Goal: Task Accomplishment & Management: Complete application form

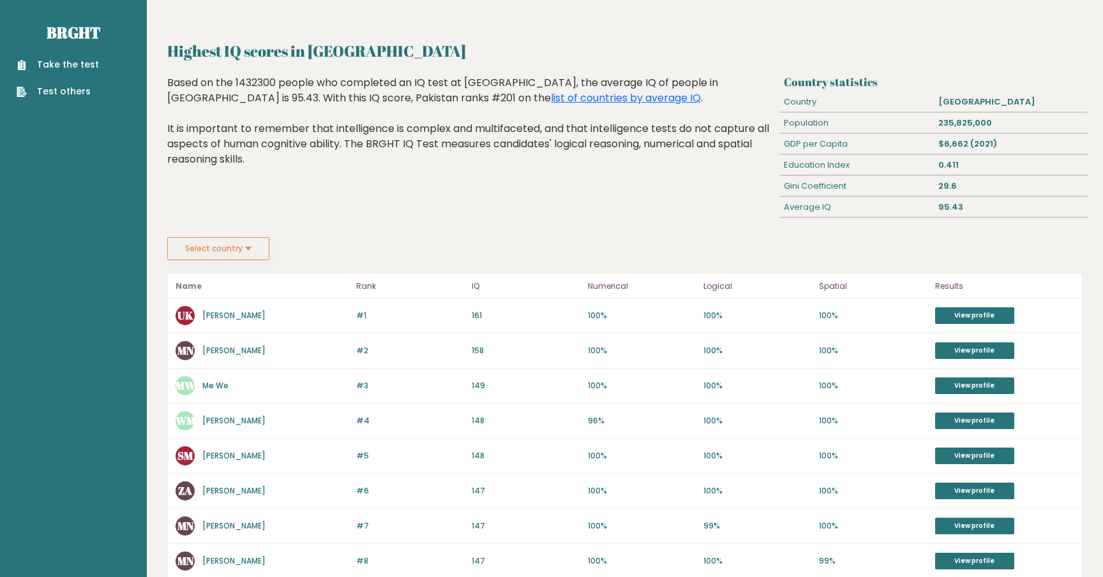
click at [61, 64] on link "Take the test" at bounding box center [58, 64] width 82 height 13
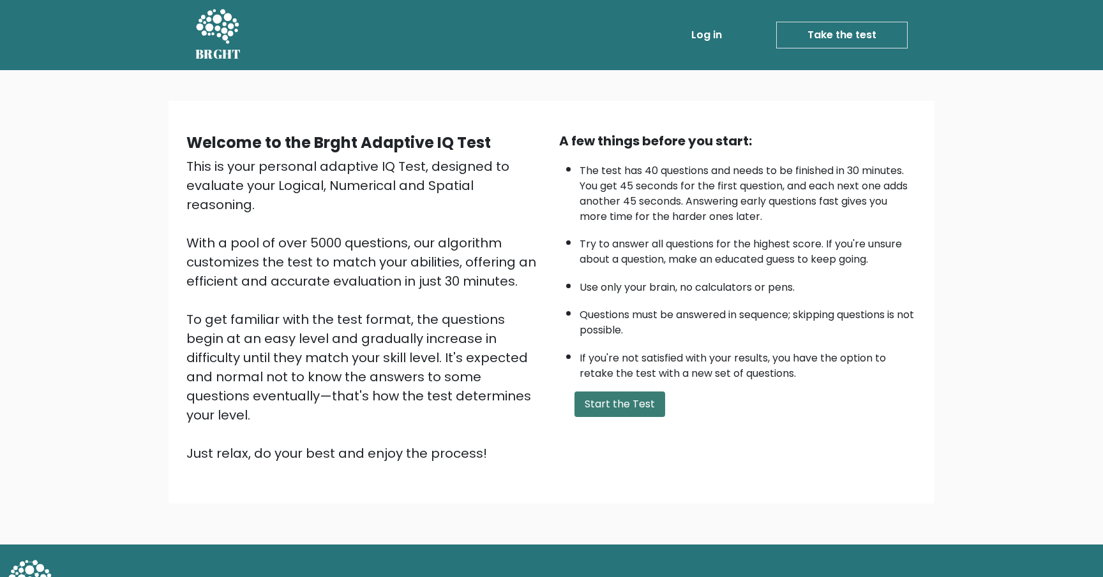
click at [653, 412] on button "Start the Test" at bounding box center [619, 405] width 91 height 26
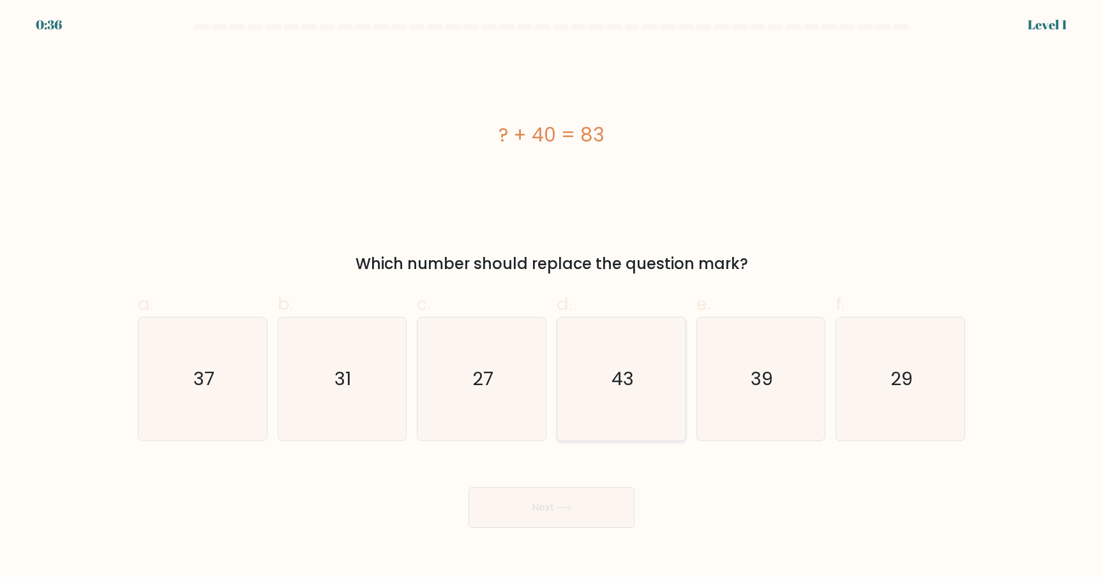
click at [636, 393] on icon "43" at bounding box center [621, 379] width 123 height 123
click at [552, 297] on input "d. 43" at bounding box center [551, 293] width 1 height 8
radio input "true"
click at [539, 505] on button "Next" at bounding box center [551, 507] width 166 height 41
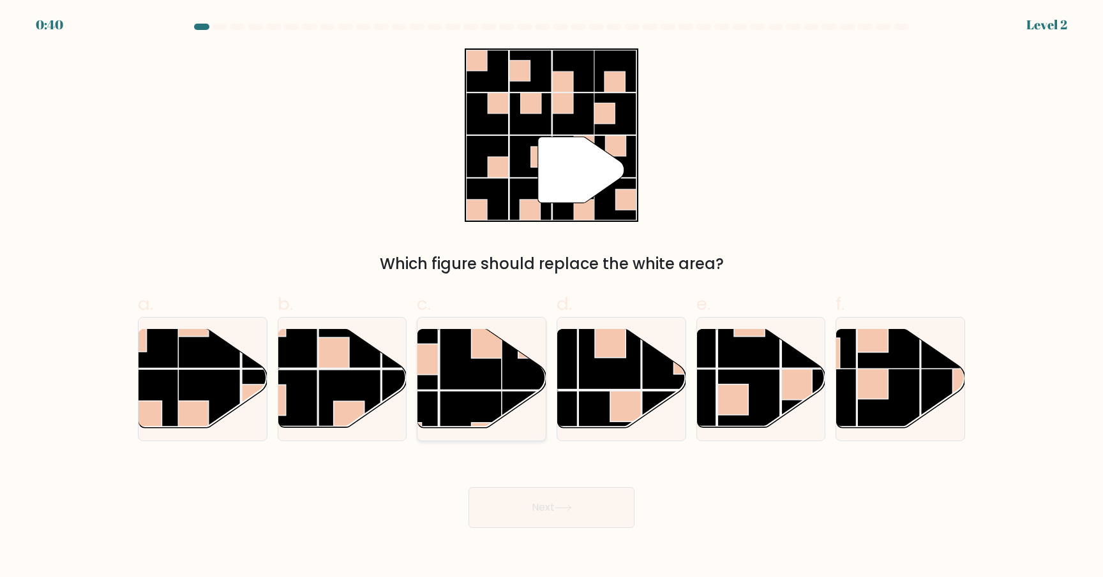
click at [496, 398] on rect at bounding box center [471, 422] width 63 height 63
click at [551, 297] on input "c." at bounding box center [551, 293] width 1 height 8
radio input "true"
click at [552, 518] on button "Next" at bounding box center [551, 507] width 166 height 41
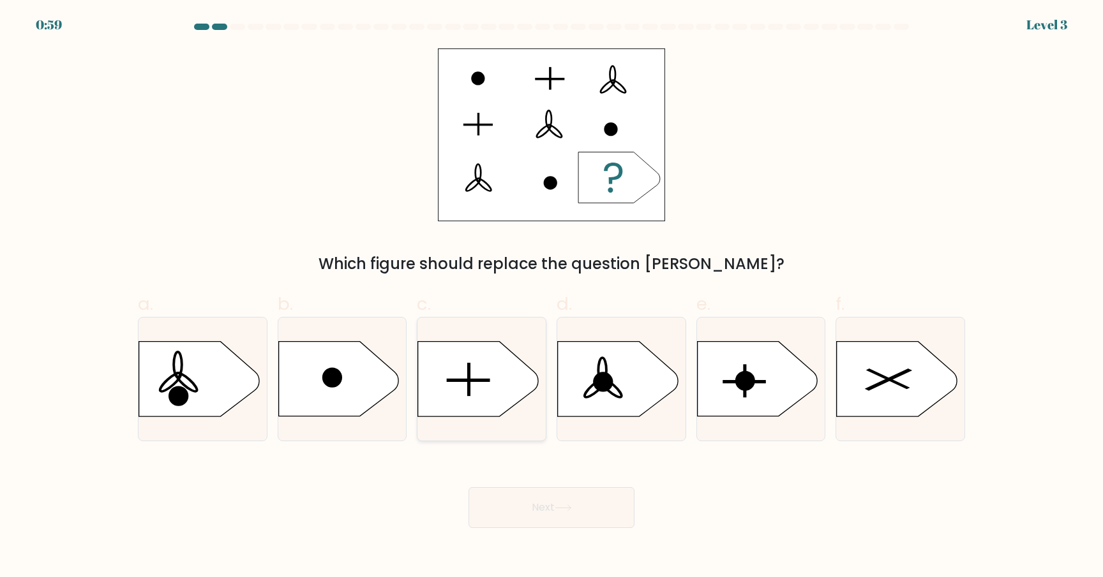
click at [481, 353] on icon at bounding box center [478, 379] width 120 height 75
click at [551, 297] on input "c." at bounding box center [551, 293] width 1 height 8
radio input "true"
click at [611, 514] on button "Next" at bounding box center [551, 507] width 166 height 41
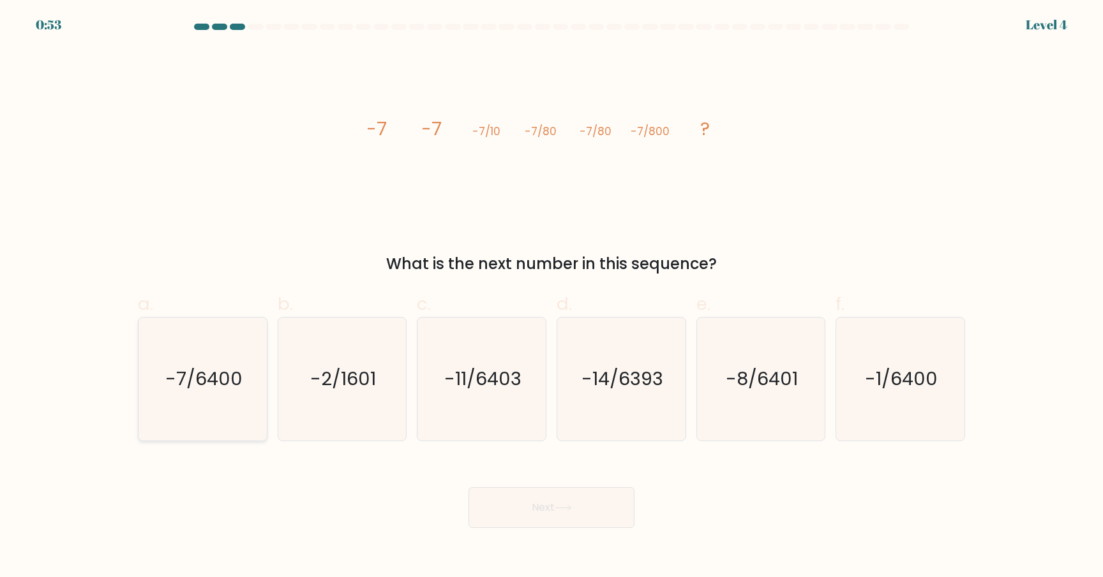
click at [182, 403] on icon "-7/6400" at bounding box center [202, 379] width 123 height 123
click at [551, 297] on input "a. -7/6400" at bounding box center [551, 293] width 1 height 8
radio input "true"
click at [567, 501] on button "Next" at bounding box center [551, 507] width 166 height 41
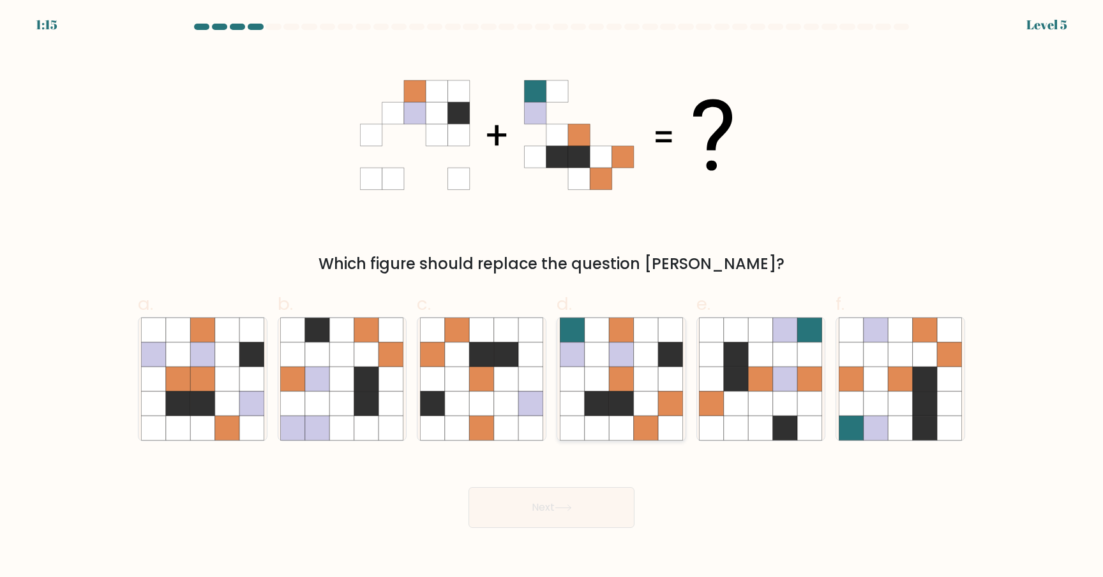
click at [652, 352] on icon at bounding box center [646, 355] width 24 height 24
click at [552, 297] on input "d." at bounding box center [551, 293] width 1 height 8
radio input "true"
click at [616, 498] on button "Next" at bounding box center [551, 507] width 166 height 41
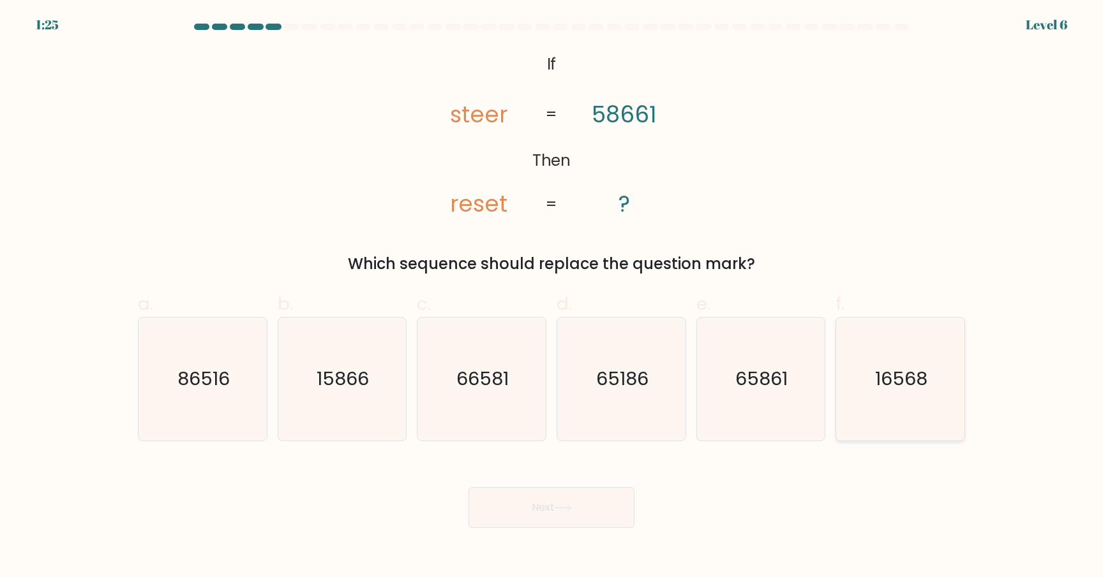
click at [927, 399] on icon "16568" at bounding box center [899, 379] width 123 height 123
click at [552, 297] on input "f. 16568" at bounding box center [551, 293] width 1 height 8
radio input "true"
click at [604, 489] on button "Next" at bounding box center [551, 507] width 166 height 41
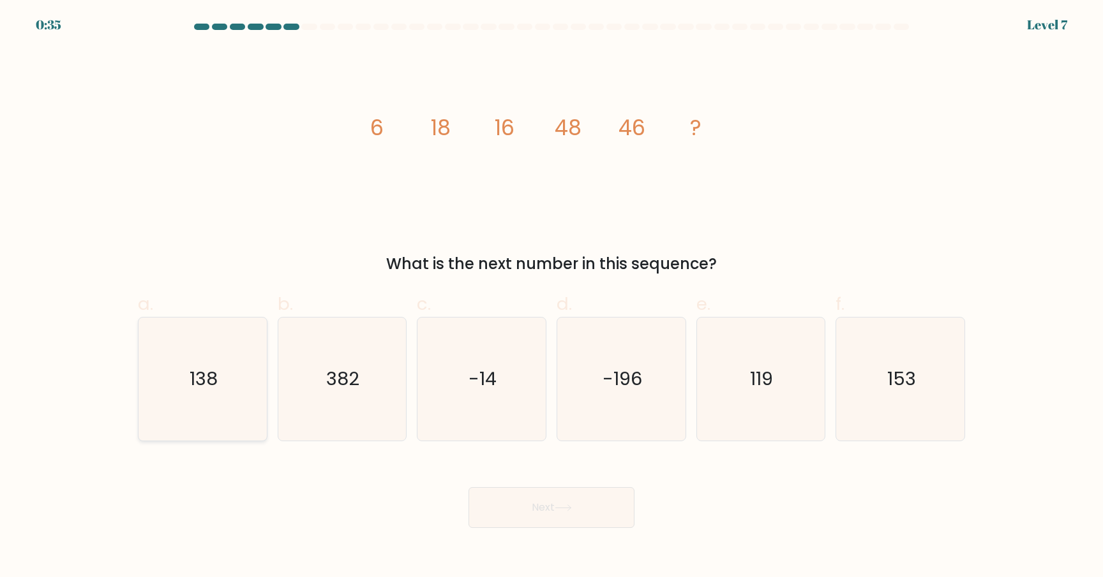
click at [216, 388] on text "138" at bounding box center [203, 379] width 28 height 26
click at [551, 297] on input "a. 138" at bounding box center [551, 293] width 1 height 8
radio input "true"
click at [626, 510] on button "Next" at bounding box center [551, 507] width 166 height 41
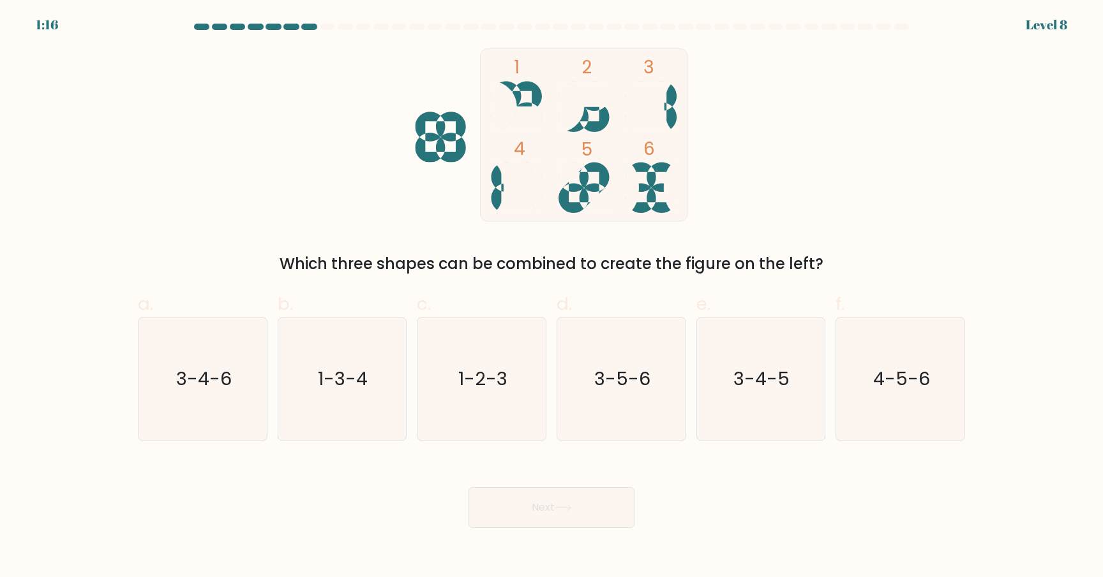
click at [398, 265] on div "Which three shapes can be combined to create the figure on the left?" at bounding box center [551, 264] width 812 height 23
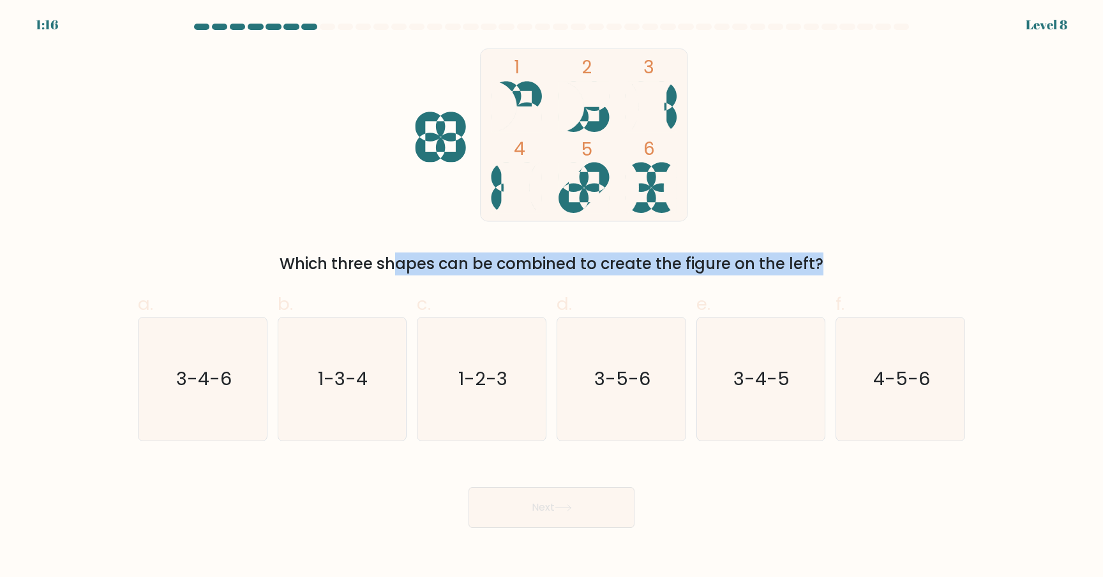
click at [398, 265] on div "Which three shapes can be combined to create the figure on the left?" at bounding box center [551, 264] width 812 height 23
click at [532, 267] on div "Which three shapes can be combined to create the figure on the left?" at bounding box center [551, 264] width 812 height 23
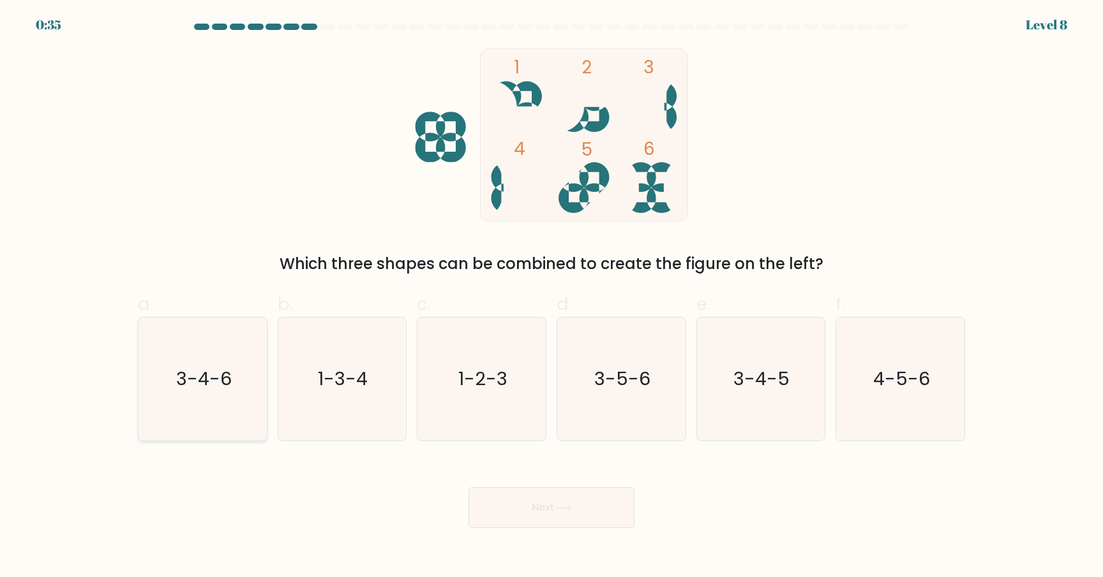
click at [155, 378] on icon "3-4-6" at bounding box center [202, 379] width 123 height 123
click at [551, 297] on input "a. 3-4-6" at bounding box center [551, 293] width 1 height 8
radio input "true"
click at [521, 498] on button "Next" at bounding box center [551, 507] width 166 height 41
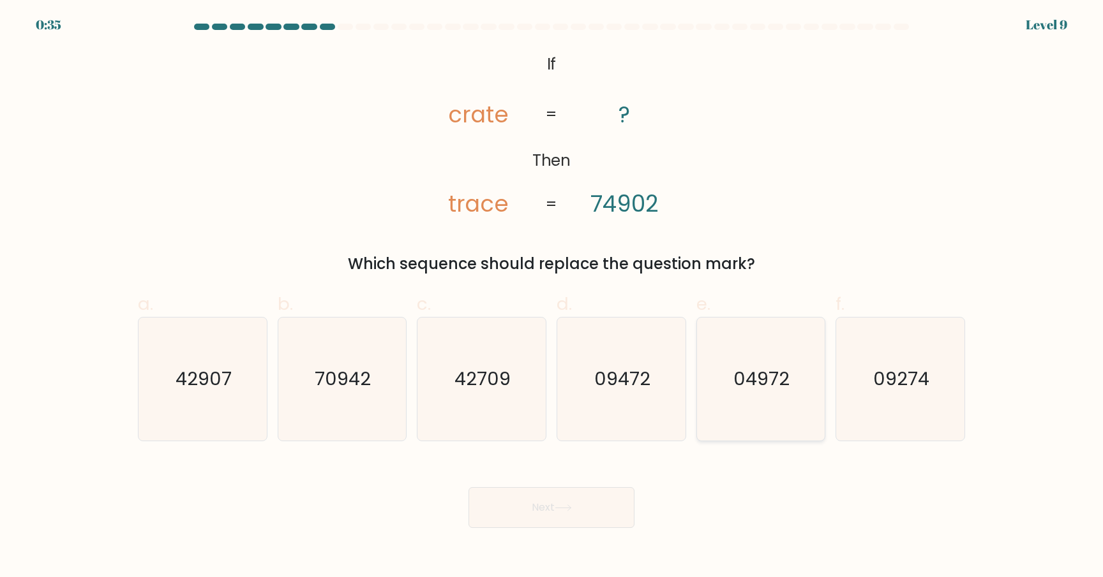
click at [778, 400] on icon "04972" at bounding box center [760, 379] width 123 height 123
click at [552, 297] on input "e. 04972" at bounding box center [551, 293] width 1 height 8
radio input "true"
click at [535, 498] on button "Next" at bounding box center [551, 507] width 166 height 41
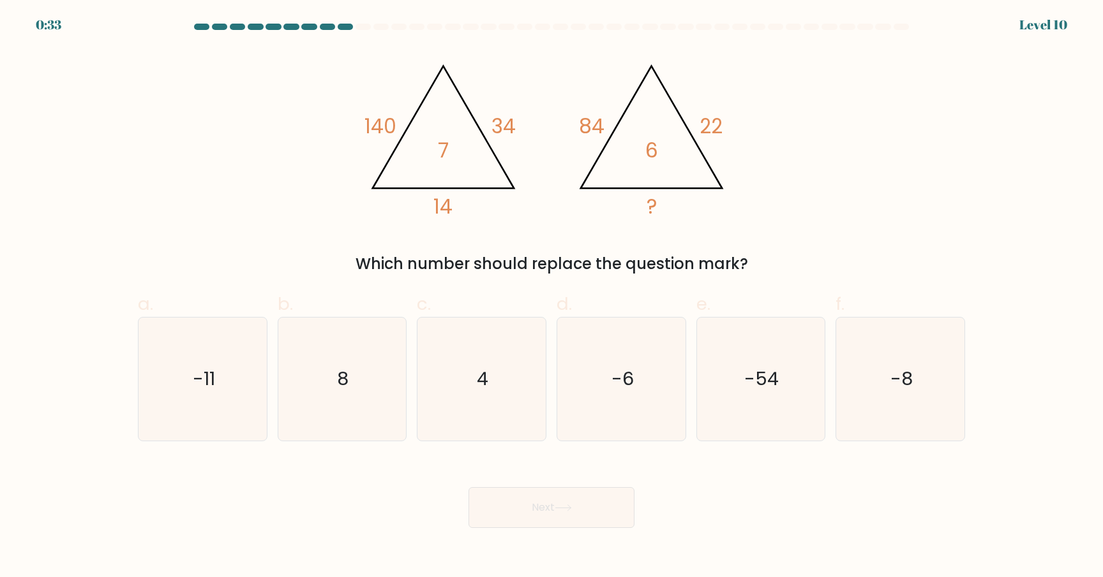
click at [785, 117] on div "@import url('https://fonts.googleapis.com/css?family=Abril+Fatface:400,100,100i…" at bounding box center [551, 161] width 842 height 227
click at [519, 398] on icon "4" at bounding box center [481, 379] width 123 height 123
click at [551, 297] on input "c. 4" at bounding box center [551, 293] width 1 height 8
radio input "true"
click at [559, 507] on icon at bounding box center [562, 508] width 17 height 7
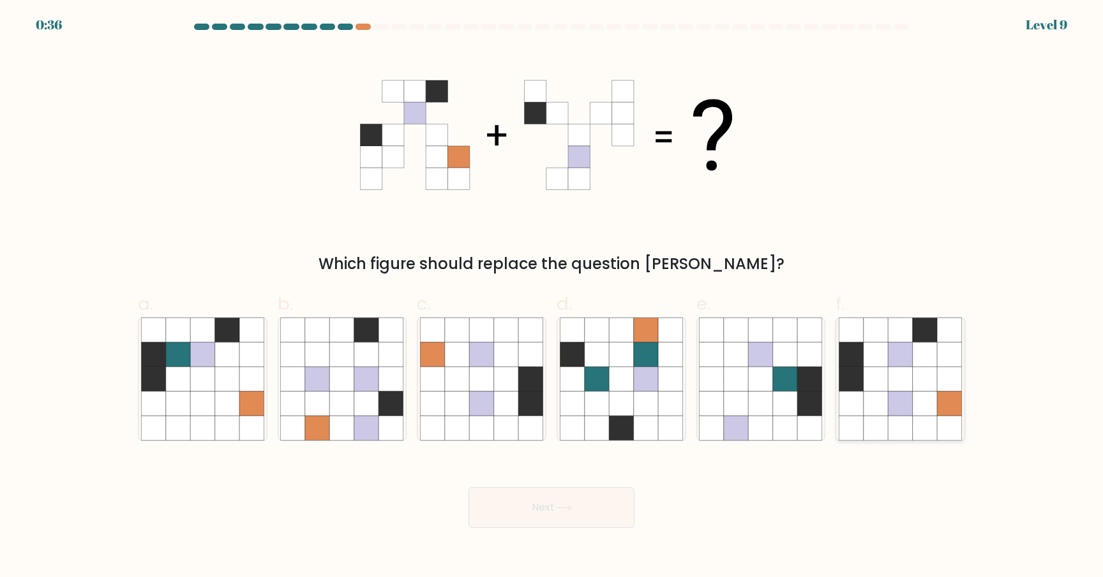
click at [886, 401] on icon at bounding box center [875, 404] width 24 height 24
click at [552, 297] on input "f." at bounding box center [551, 293] width 1 height 8
radio input "true"
click at [597, 505] on button "Next" at bounding box center [551, 507] width 166 height 41
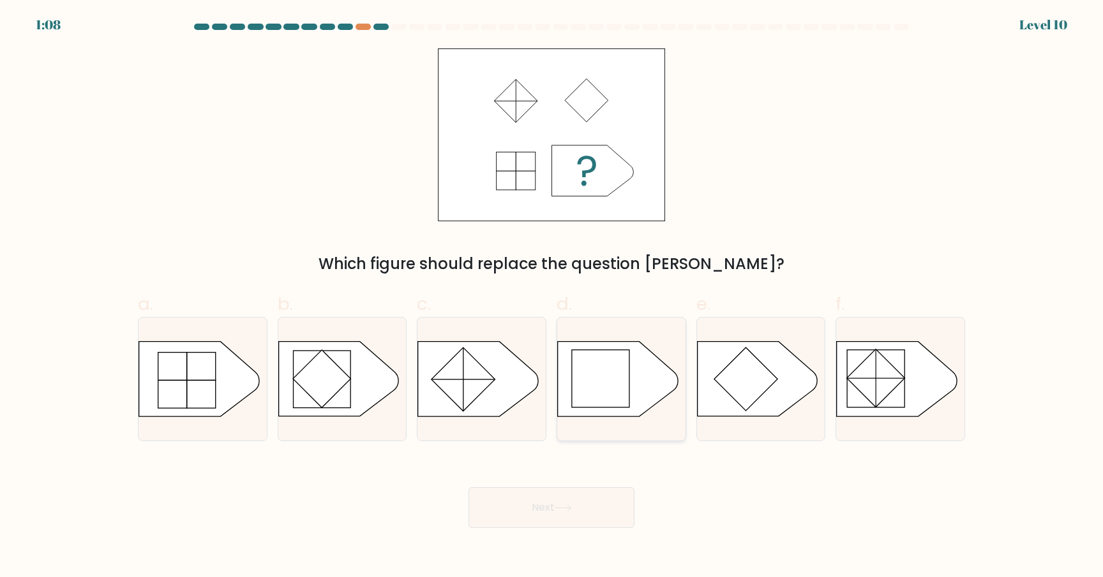
click at [616, 416] on icon at bounding box center [618, 379] width 120 height 75
click at [552, 297] on input "d." at bounding box center [551, 293] width 1 height 8
radio input "true"
click at [568, 507] on icon at bounding box center [562, 508] width 17 height 7
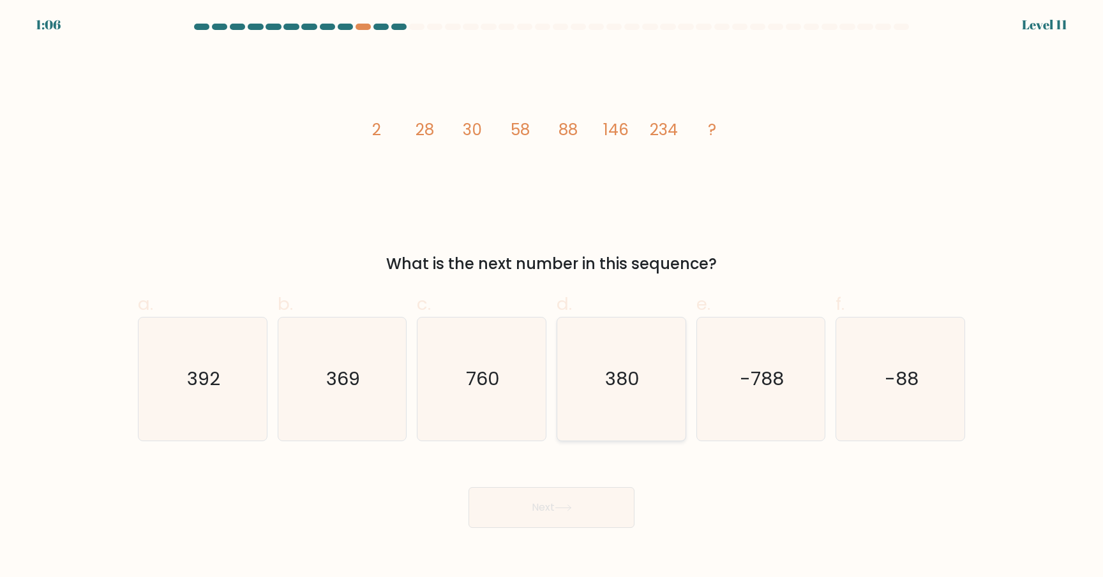
click at [590, 374] on icon "380" at bounding box center [621, 379] width 123 height 123
click at [552, 297] on input "d. 380" at bounding box center [551, 293] width 1 height 8
radio input "true"
click at [557, 506] on icon at bounding box center [562, 508] width 17 height 7
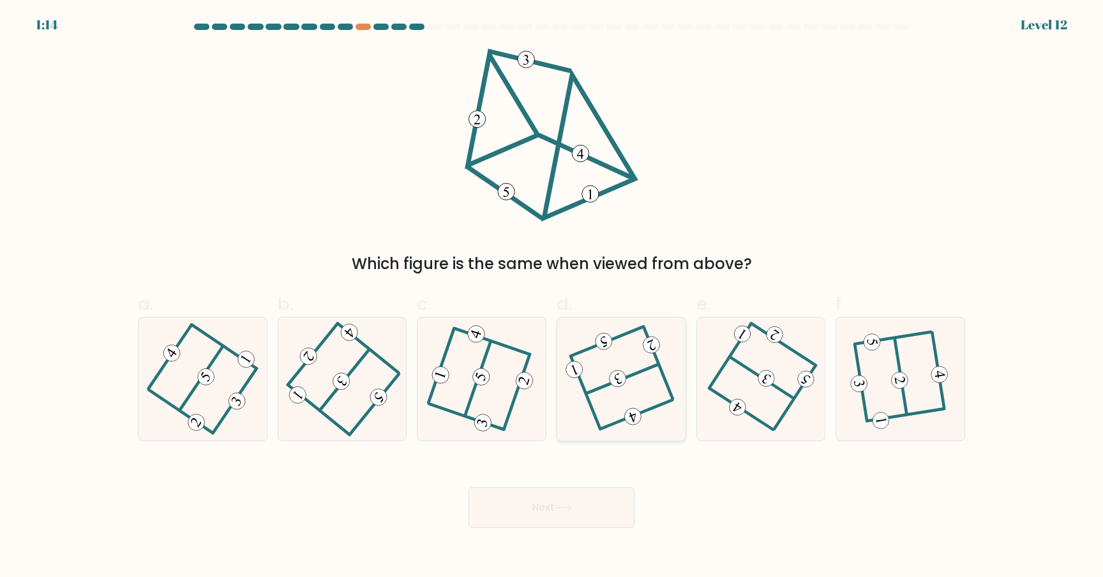
click at [565, 386] on div at bounding box center [621, 379] width 130 height 124
click at [552, 297] on input "d." at bounding box center [551, 293] width 1 height 8
radio input "true"
click at [566, 512] on button "Next" at bounding box center [551, 507] width 166 height 41
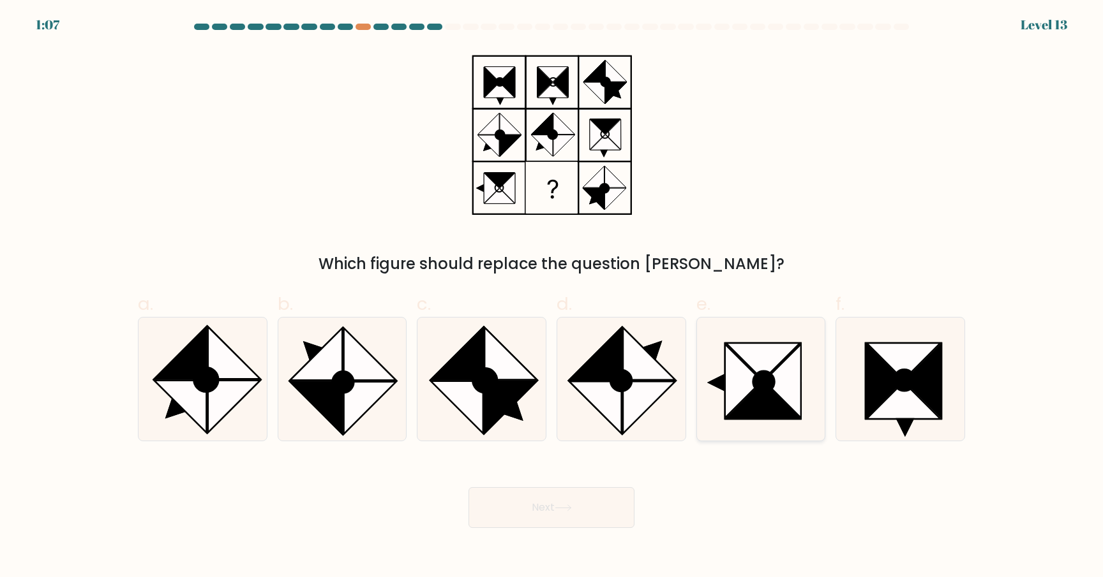
click at [722, 382] on icon at bounding box center [716, 382] width 19 height 19
click at [552, 297] on input "e." at bounding box center [551, 293] width 1 height 8
radio input "true"
click at [544, 502] on button "Next" at bounding box center [551, 507] width 166 height 41
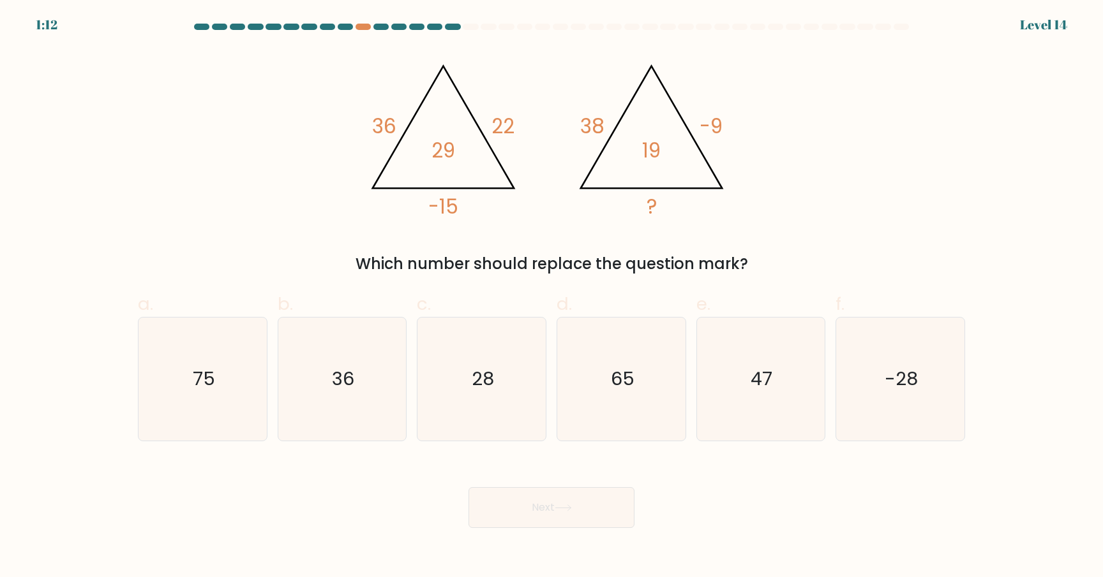
click at [617, 234] on div "@import url('https://fonts.googleapis.com/css?family=Abril+Fatface:400,100,100i…" at bounding box center [551, 161] width 842 height 227
click at [902, 385] on text "-28" at bounding box center [901, 379] width 33 height 26
click at [552, 297] on input "f. -28" at bounding box center [551, 293] width 1 height 8
radio input "true"
click at [535, 513] on button "Next" at bounding box center [551, 507] width 166 height 41
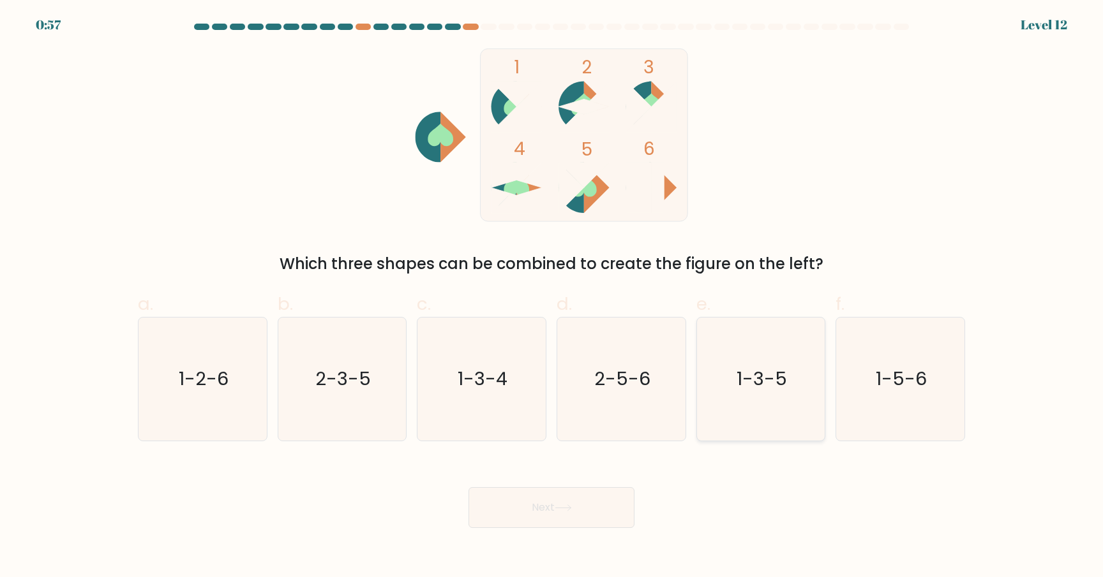
click at [776, 401] on icon "1-3-5" at bounding box center [760, 379] width 123 height 123
click at [552, 297] on input "e. 1-3-5" at bounding box center [551, 293] width 1 height 8
radio input "true"
click at [541, 510] on button "Next" at bounding box center [551, 507] width 166 height 41
click at [590, 503] on button "Next" at bounding box center [551, 507] width 166 height 41
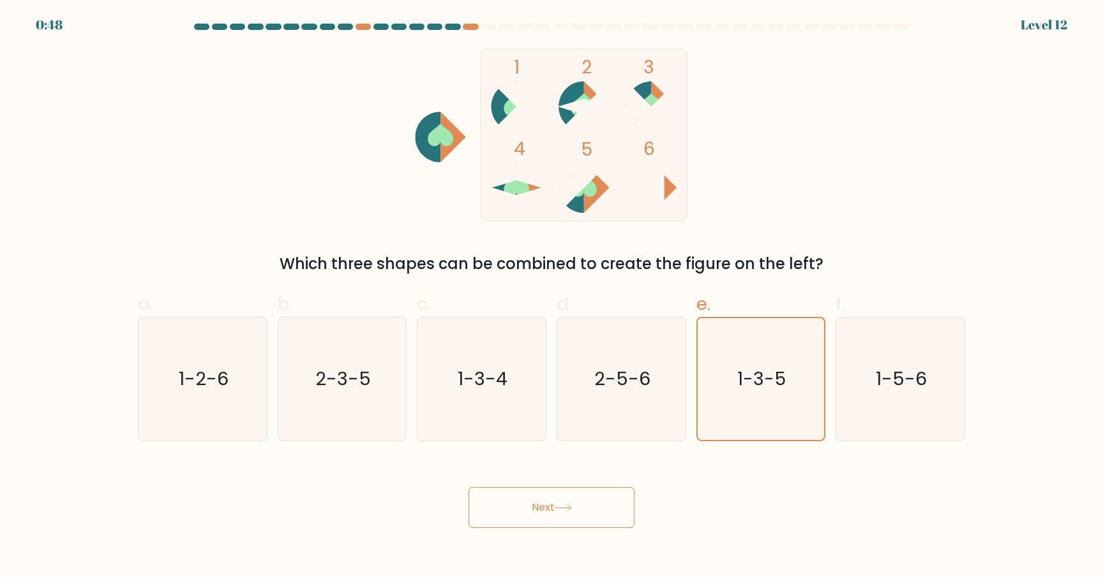
click at [739, 509] on div "Next" at bounding box center [551, 492] width 842 height 71
click at [739, 410] on icon "1-3-5" at bounding box center [760, 379] width 122 height 122
click at [552, 297] on input "e. 1-3-5" at bounding box center [551, 293] width 1 height 8
click at [730, 473] on div "Next" at bounding box center [551, 492] width 842 height 71
click at [574, 498] on button "Next" at bounding box center [551, 507] width 166 height 41
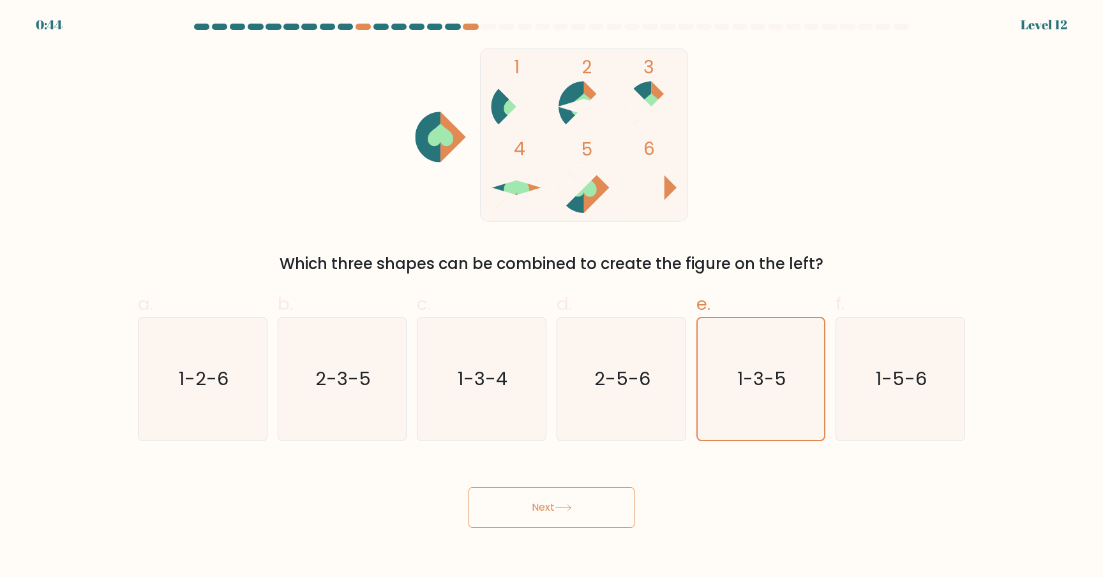
click at [591, 516] on button "Next" at bounding box center [551, 507] width 166 height 41
